Goal: Task Accomplishment & Management: Complete application form

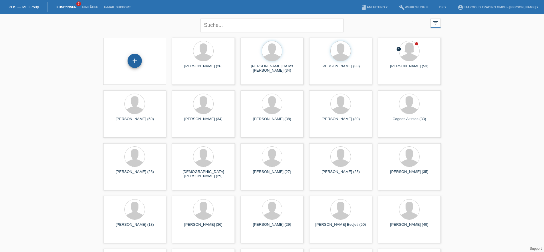
click at [133, 58] on div "+" at bounding box center [134, 61] width 14 height 14
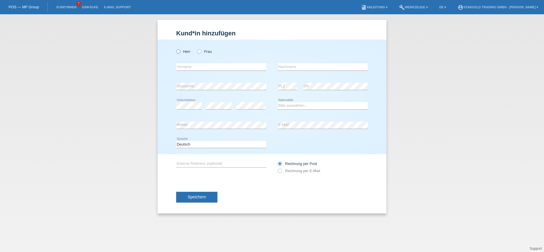
click at [175, 49] on icon at bounding box center [175, 49] width 0 height 0
click at [179, 52] on input "Herr" at bounding box center [178, 51] width 4 height 4
radio input "true"
click at [191, 69] on input "text" at bounding box center [221, 66] width 90 height 7
type input "Thommen"
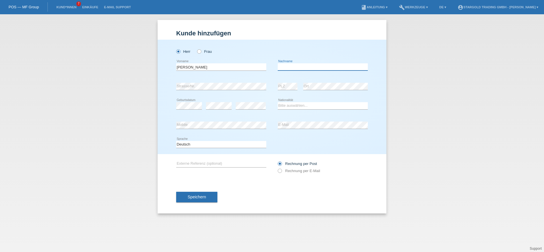
paste input "Rene lucien"
type input "Rene lucien"
select select "CH"
click option "Schweiz" at bounding box center [0, 0] width 0 height 0
click at [277, 168] on icon at bounding box center [277, 168] width 0 height 0
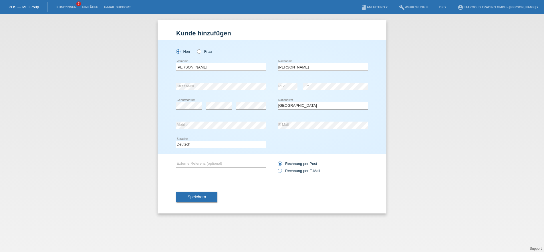
click at [279, 170] on input "Rechnung per E-Mail" at bounding box center [279, 172] width 4 height 7
radio input "true"
click at [203, 198] on span "Speichern" at bounding box center [196, 197] width 18 height 5
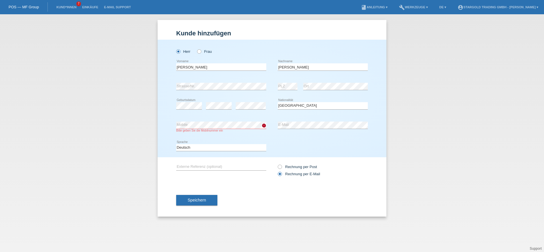
click at [199, 195] on div "Speichern" at bounding box center [271, 200] width 191 height 33
click at [198, 199] on button "Speichern" at bounding box center [196, 200] width 41 height 11
click at [183, 130] on div "Bitte geben Sie die Mobilnummer ein" at bounding box center [221, 130] width 90 height 3
click at [201, 200] on span "Speichern" at bounding box center [196, 200] width 18 height 5
click at [262, 127] on icon "error" at bounding box center [263, 125] width 5 height 5
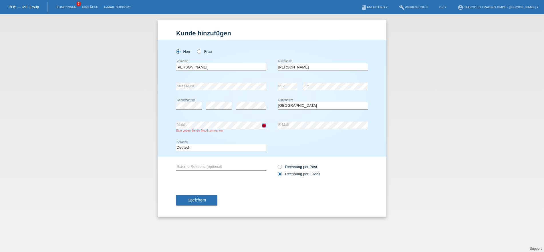
click at [262, 127] on icon "error" at bounding box center [263, 125] width 5 height 5
click at [205, 203] on button "Speichern" at bounding box center [196, 200] width 41 height 11
click at [199, 203] on span "Speichern" at bounding box center [196, 200] width 18 height 5
click at [201, 205] on button "Speichern" at bounding box center [196, 200] width 41 height 11
click at [190, 201] on span "Speichern" at bounding box center [196, 200] width 18 height 5
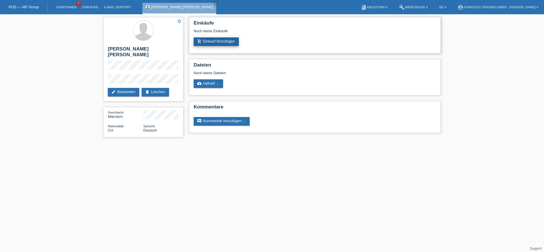
click at [215, 39] on link "add_shopping_cart Einkauf hinzufügen" at bounding box center [215, 41] width 45 height 9
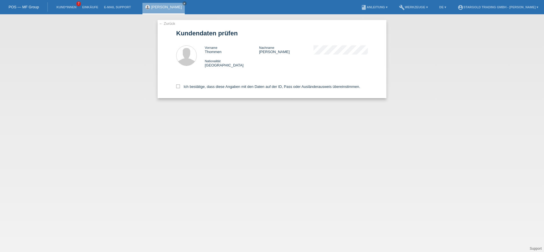
click at [175, 88] on div "← Zurück Kundendaten prüfen Vorname Thommen Nachname Rene lucien Nationalität S…" at bounding box center [271, 59] width 229 height 78
click at [180, 88] on label "Ich bestätige, dass diese Angaben mit den Daten auf der ID, Pass oder Ausländer…" at bounding box center [268, 87] width 184 height 4
click at [180, 88] on input "Ich bestätige, dass diese Angaben mit den Daten auf der ID, Pass oder Ausländer…" at bounding box center [178, 87] width 4 height 4
checkbox input "true"
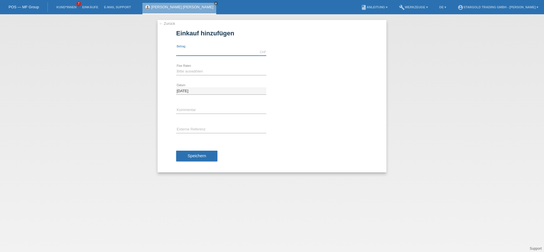
click at [205, 51] on input "text" at bounding box center [221, 52] width 90 height 7
type input "12000.00"
click at [222, 67] on div "Bitte auswählen 6 Raten 12 Raten 18 Raten 24 Raten 36 Raten 48 Raten error Fixe…" at bounding box center [221, 71] width 90 height 19
click at [215, 75] on div "Bitte auswählen 6 Raten 12 Raten 18 Raten 24 Raten 36 Raten 48 Raten error Fixe…" at bounding box center [221, 71] width 90 height 19
click at [176, 68] on select "Bitte auswählen 6 Raten 12 Raten 18 Raten 24 Raten 36 Raten 48 Raten" at bounding box center [221, 71] width 90 height 7
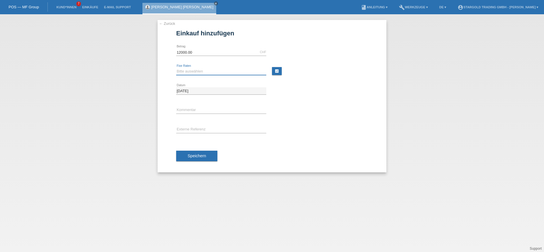
select select "497"
click option "48 Raten" at bounding box center [0, 0] width 0 height 0
click at [198, 160] on button "Speichern" at bounding box center [196, 156] width 41 height 11
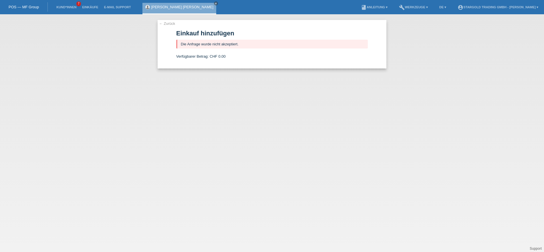
click at [178, 4] on div "Thommen Rene lucien close" at bounding box center [179, 8] width 74 height 11
click at [214, 4] on link "close" at bounding box center [216, 3] width 4 height 4
click at [171, 24] on link "← Zurück" at bounding box center [167, 23] width 16 height 4
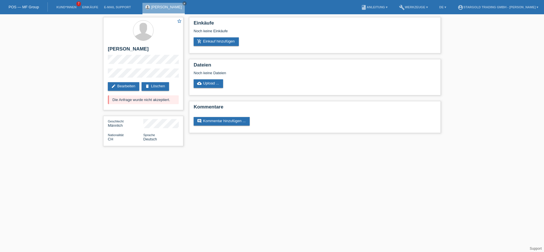
click at [75, 105] on div "star_border [PERSON_NAME] edit Bearbeiten delete Löschen Die Anfrage wurde nich…" at bounding box center [272, 83] width 544 height 138
click at [222, 43] on link "add_shopping_cart Einkauf hinzufügen" at bounding box center [215, 41] width 45 height 9
